Goal: Check status

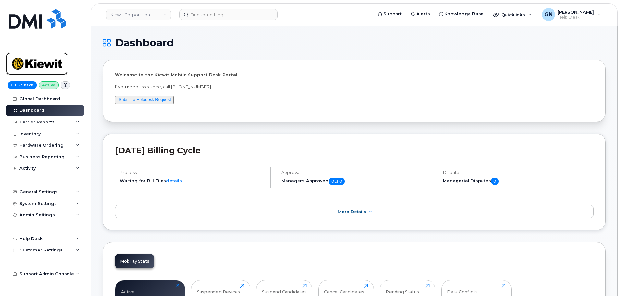
click at [51, 57] on img at bounding box center [37, 63] width 50 height 19
click at [43, 57] on img at bounding box center [37, 63] width 50 height 19
